Goal: Task Accomplishment & Management: Manage account settings

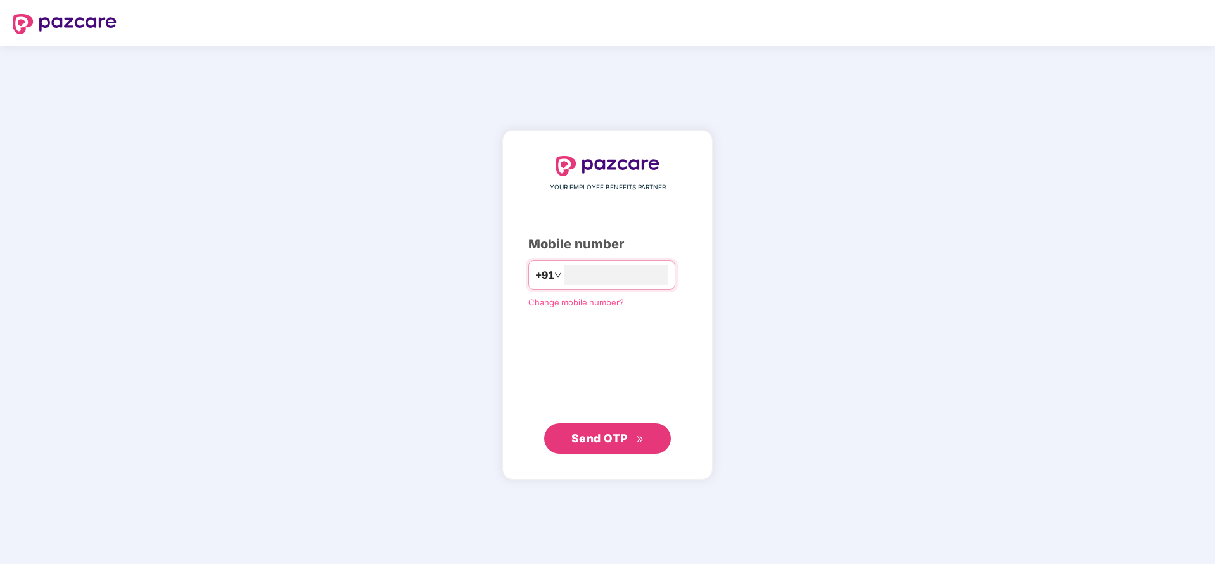
type input "**********"
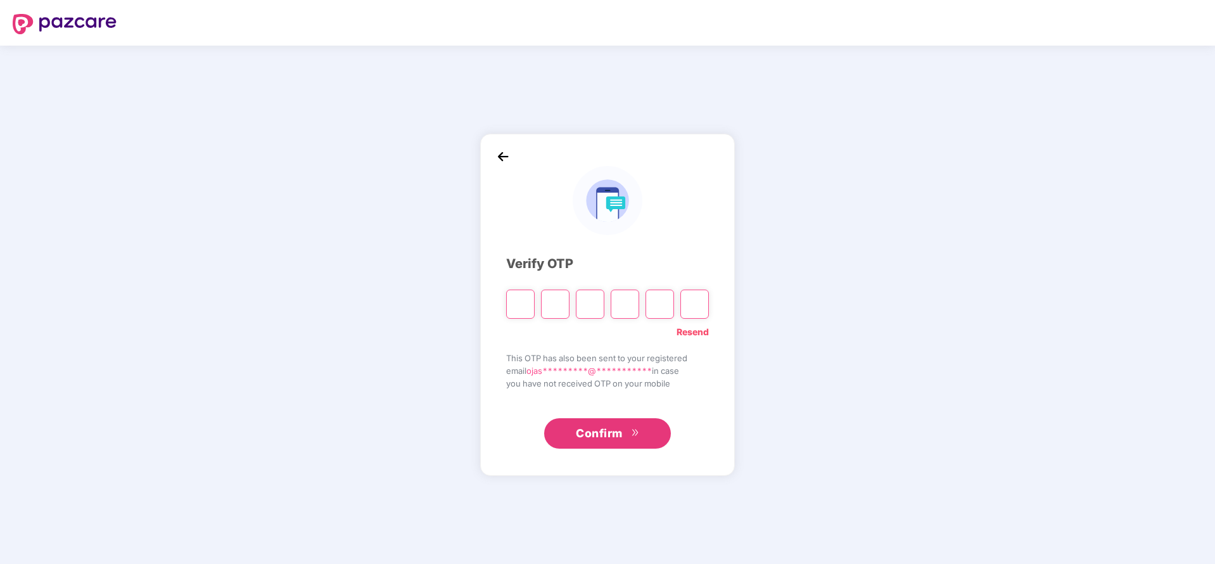
type input "*"
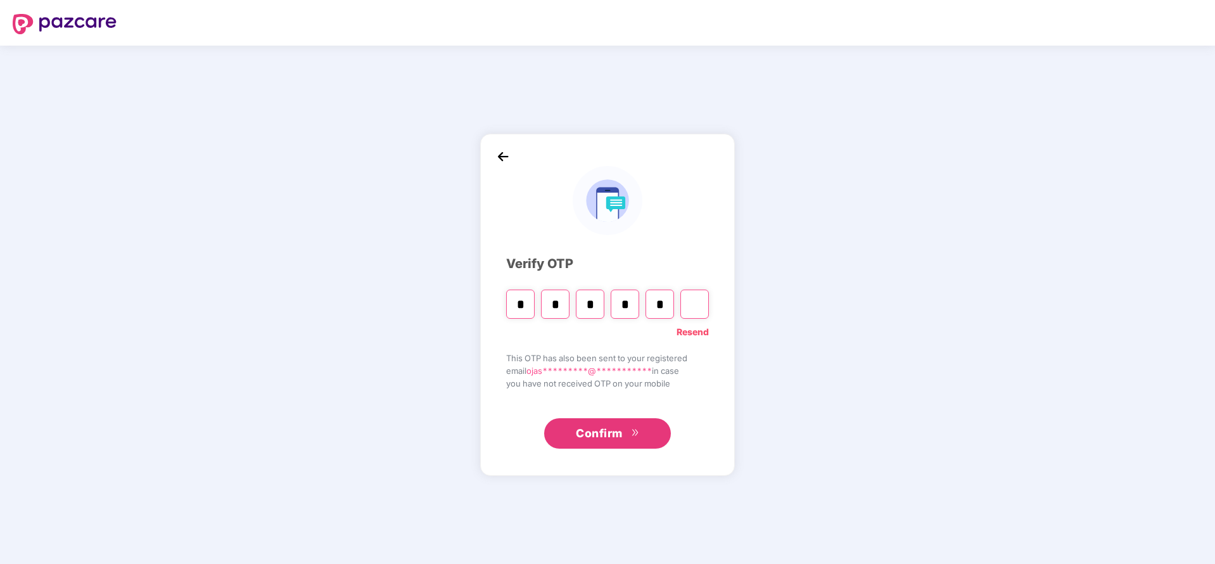
type input "*"
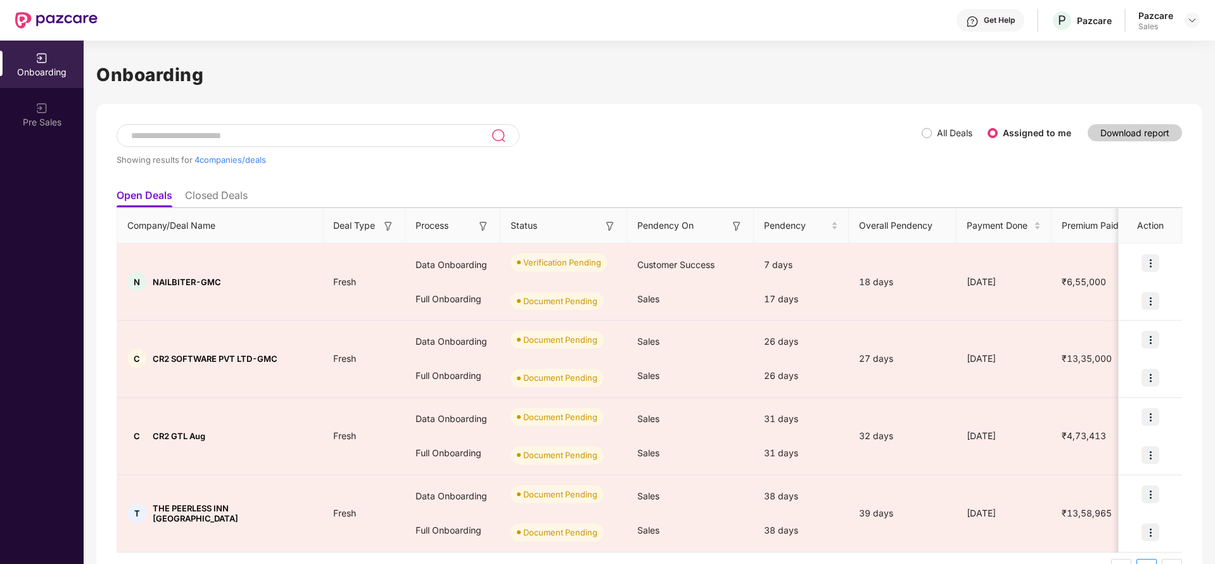
click at [1187, 13] on div at bounding box center [1192, 20] width 15 height 15
click at [1186, 21] on div at bounding box center [1192, 20] width 15 height 15
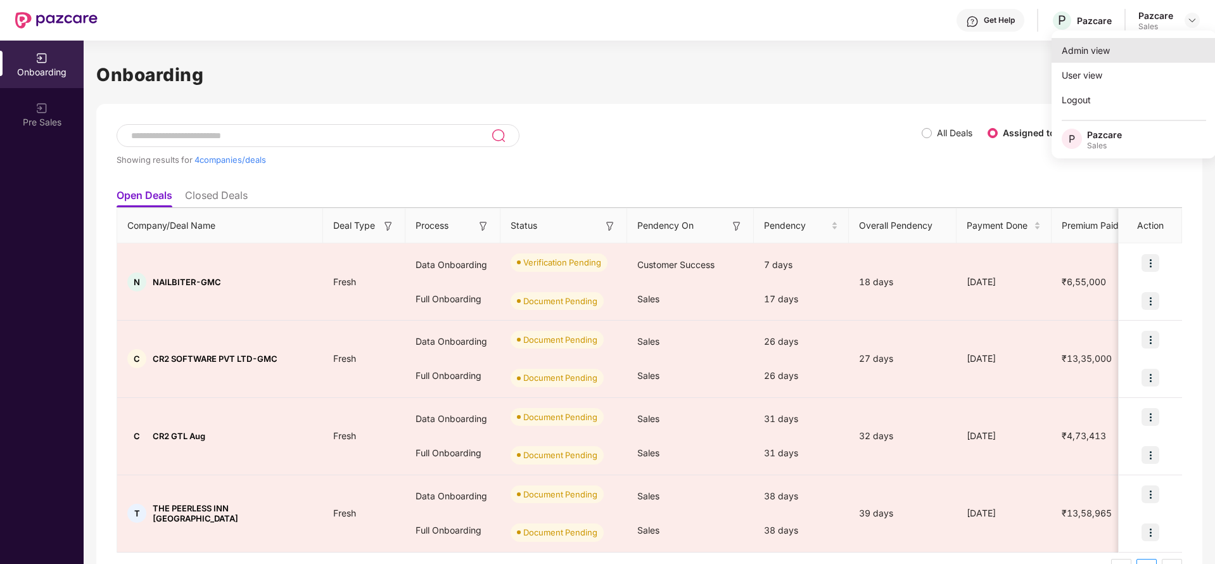
click at [1124, 58] on div "Admin view" at bounding box center [1134, 50] width 165 height 25
